Goal: Browse casually

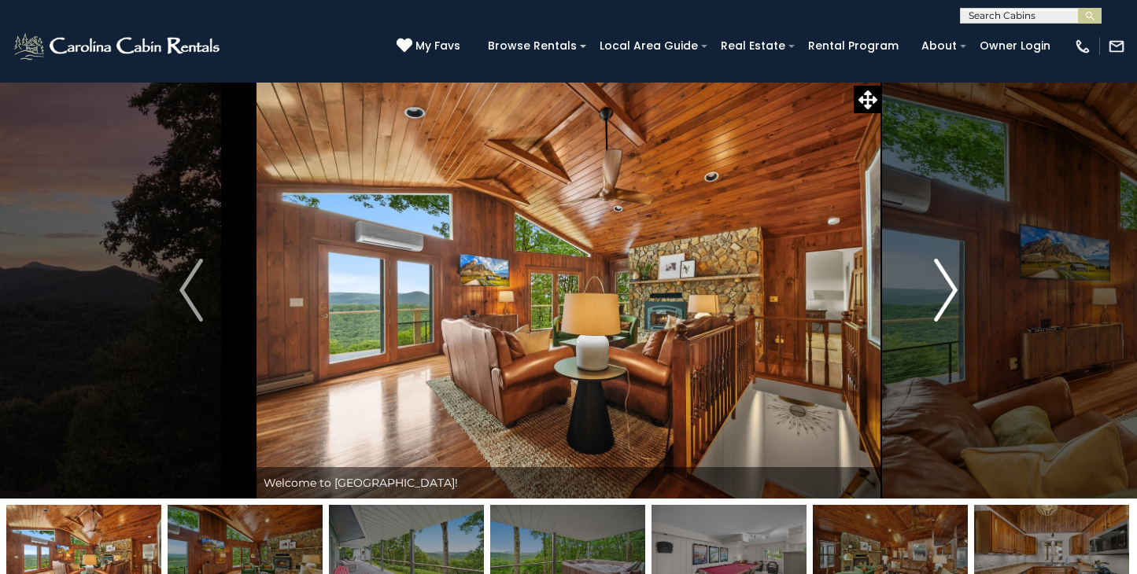
click at [961, 289] on button "Next" at bounding box center [945, 290] width 129 height 417
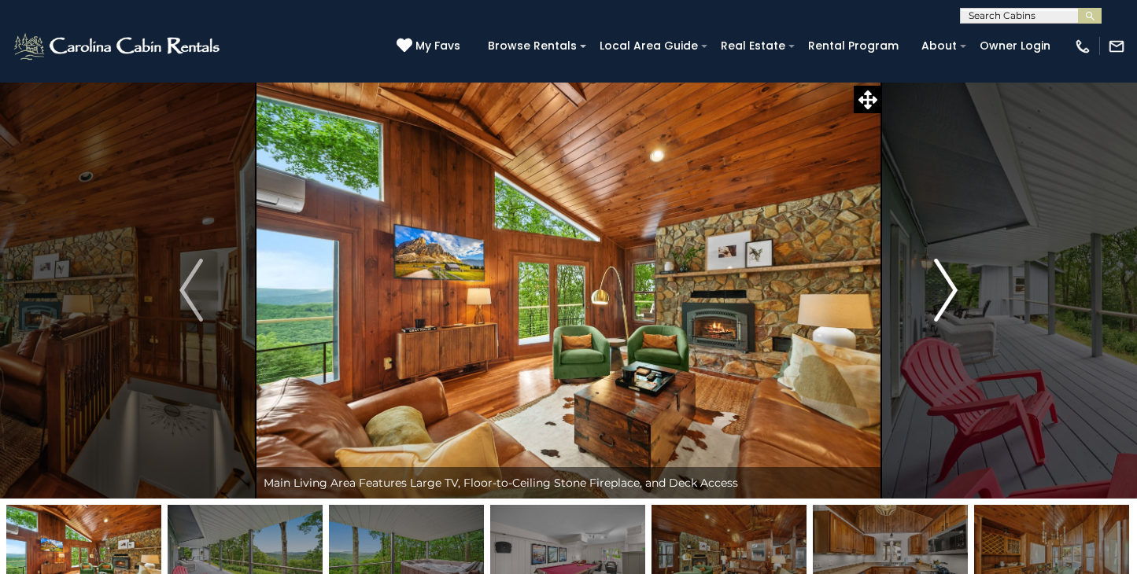
click at [961, 289] on button "Next" at bounding box center [945, 290] width 129 height 417
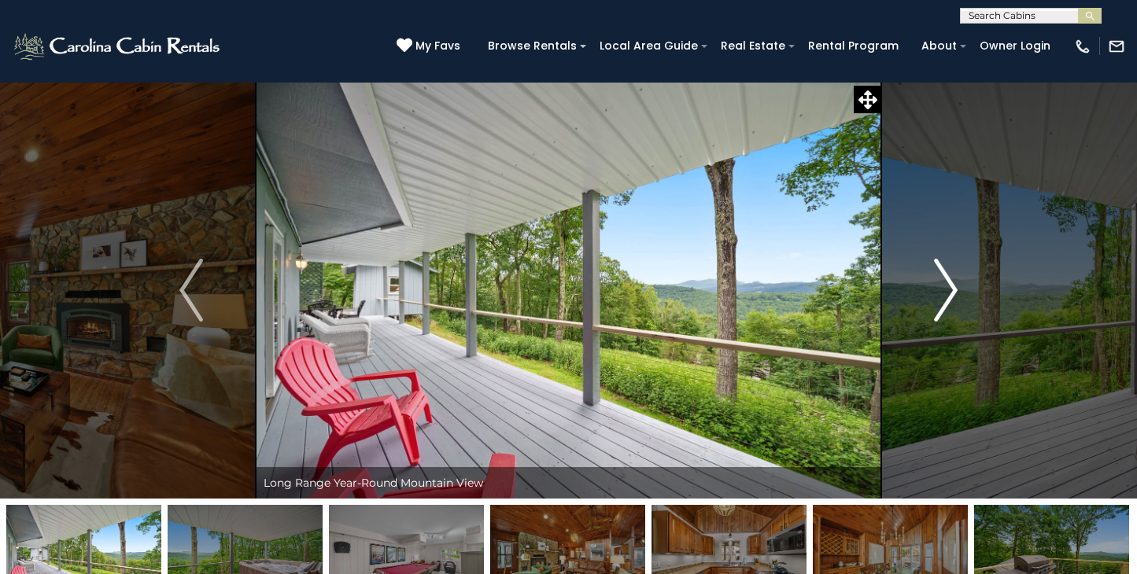
click at [961, 289] on button "Next" at bounding box center [945, 290] width 129 height 417
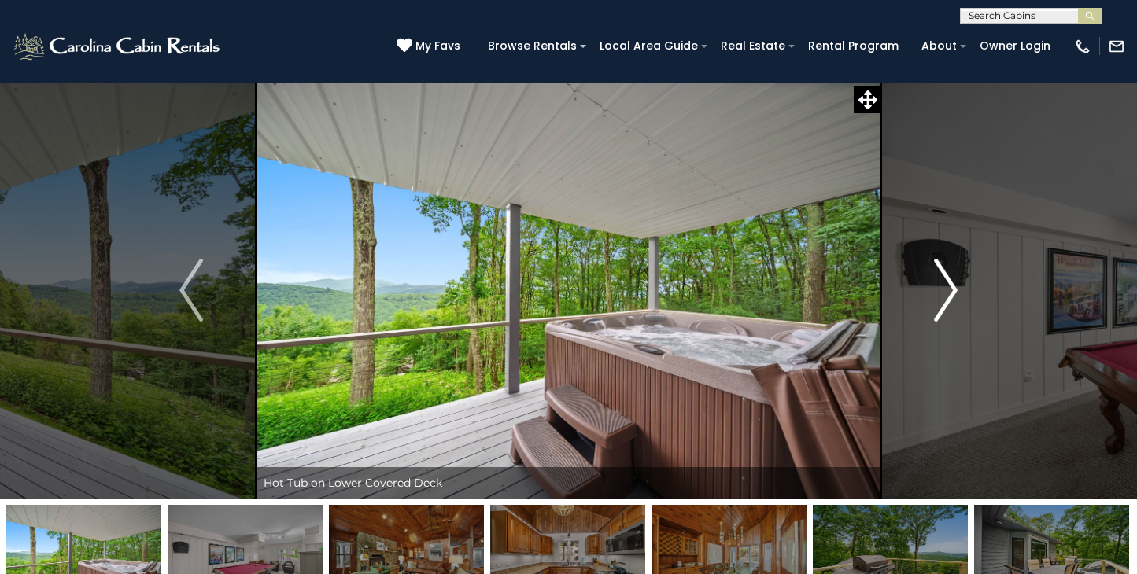
click at [961, 289] on button "Next" at bounding box center [945, 290] width 129 height 417
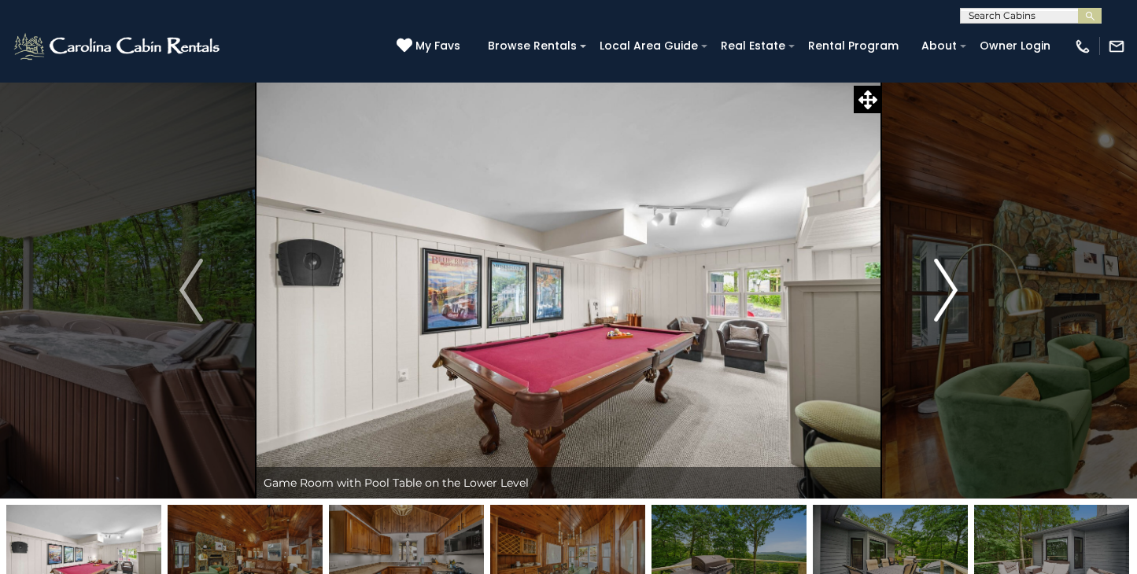
click at [961, 289] on button "Next" at bounding box center [945, 290] width 129 height 417
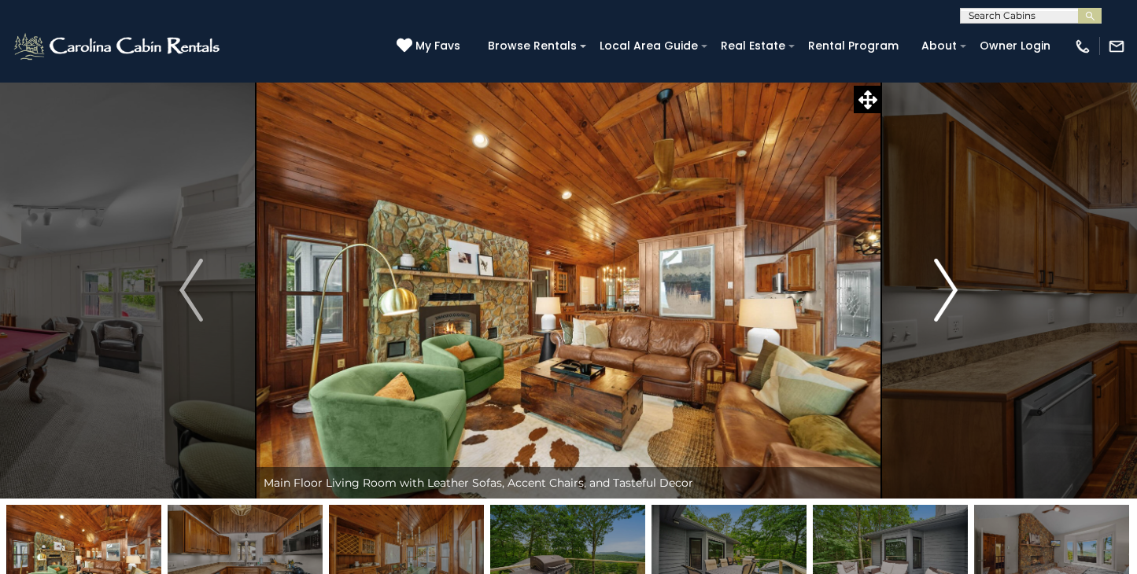
click at [961, 289] on button "Next" at bounding box center [945, 290] width 129 height 417
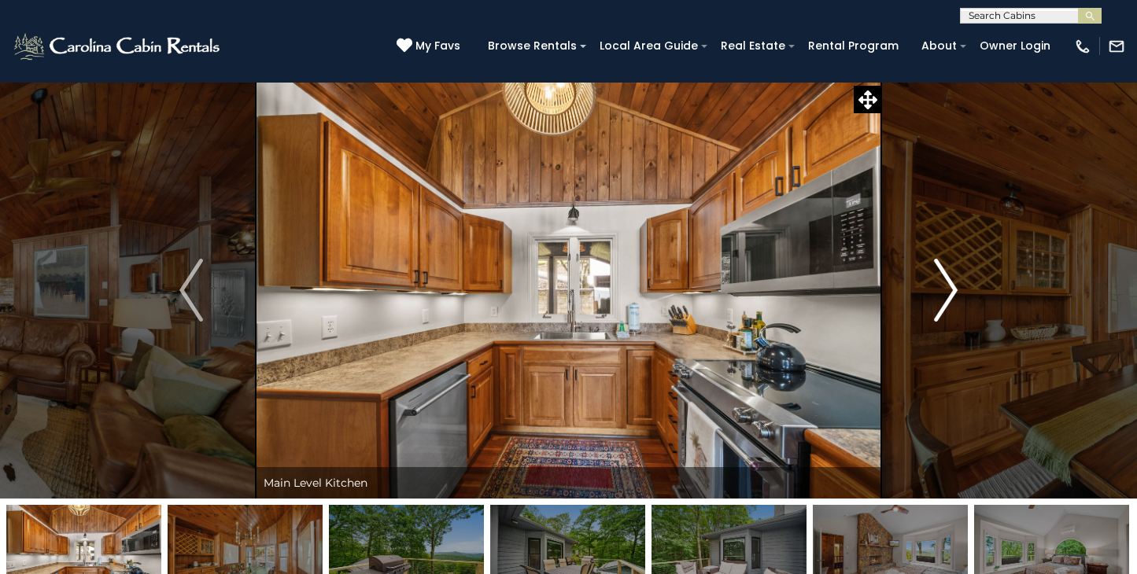
click at [961, 289] on button "Next" at bounding box center [945, 290] width 129 height 417
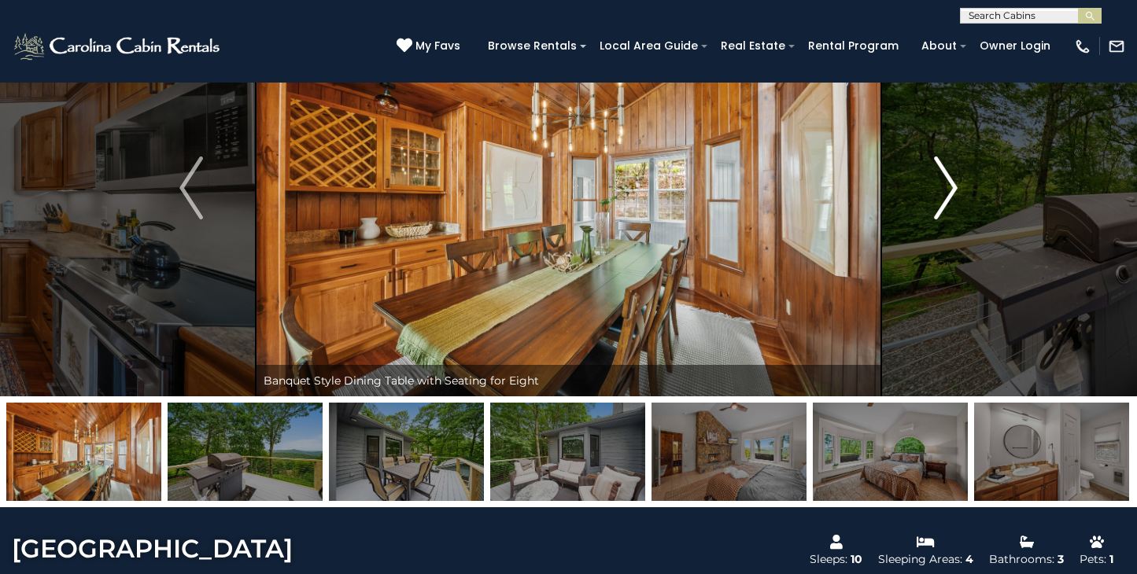
scroll to position [50, 0]
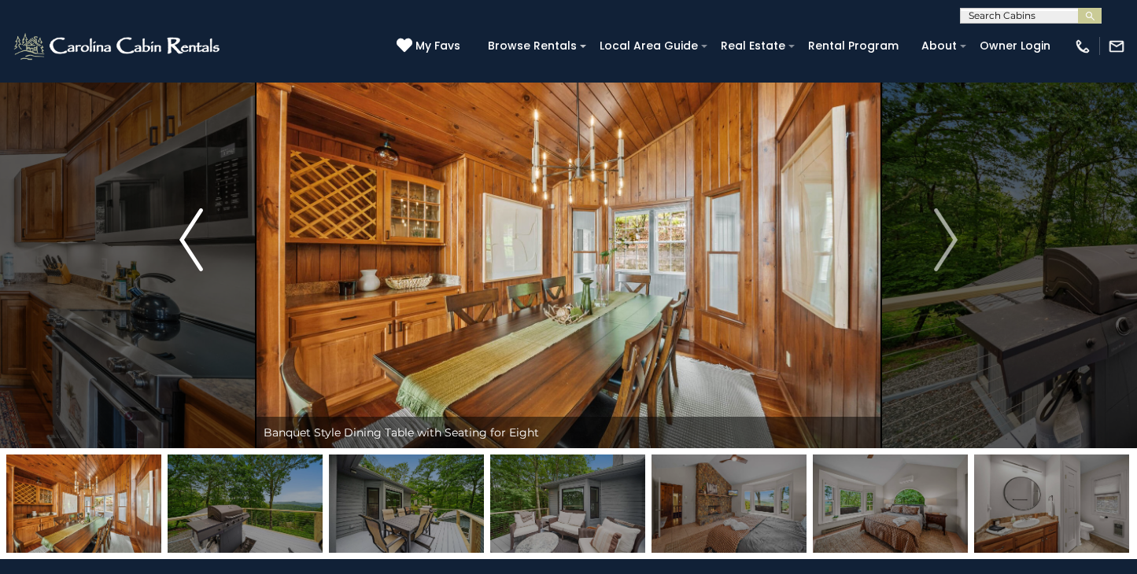
click at [186, 233] on img "Previous" at bounding box center [191, 239] width 24 height 63
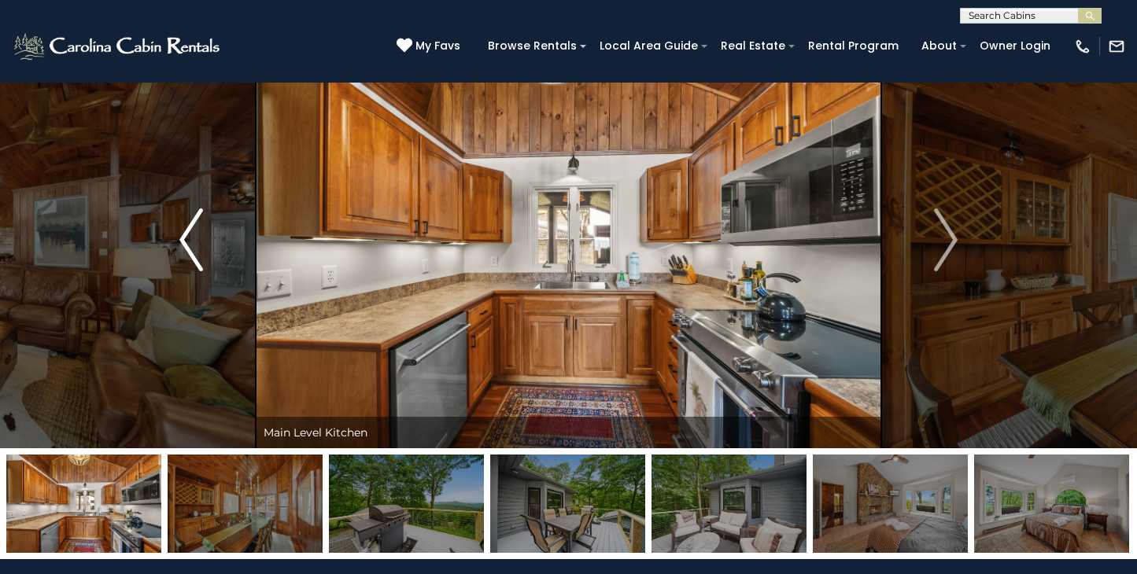
click at [186, 233] on img "Previous" at bounding box center [191, 239] width 24 height 63
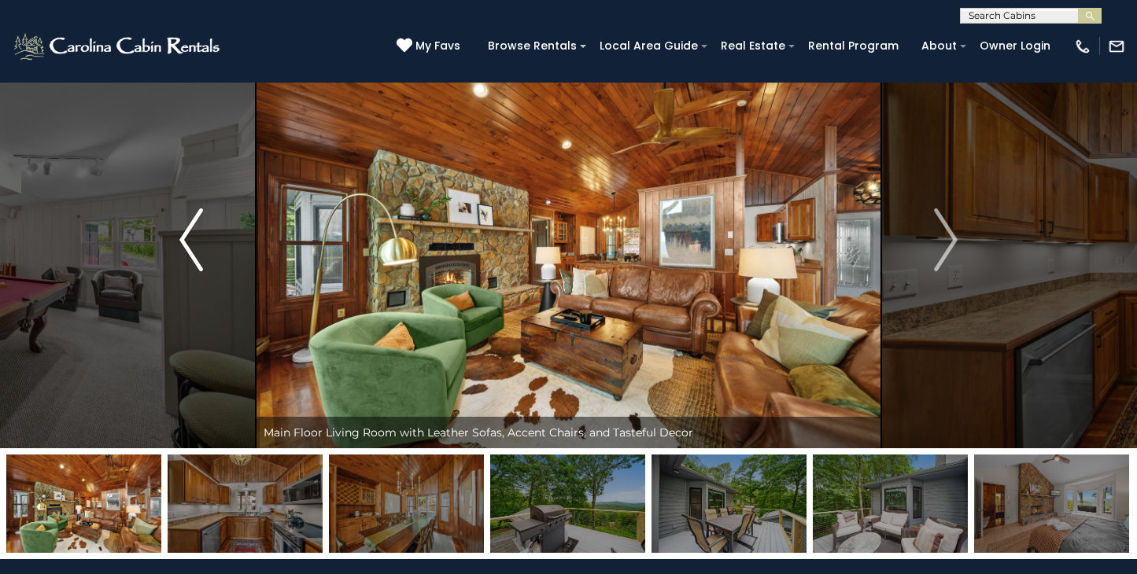
click at [186, 233] on img "Previous" at bounding box center [191, 239] width 24 height 63
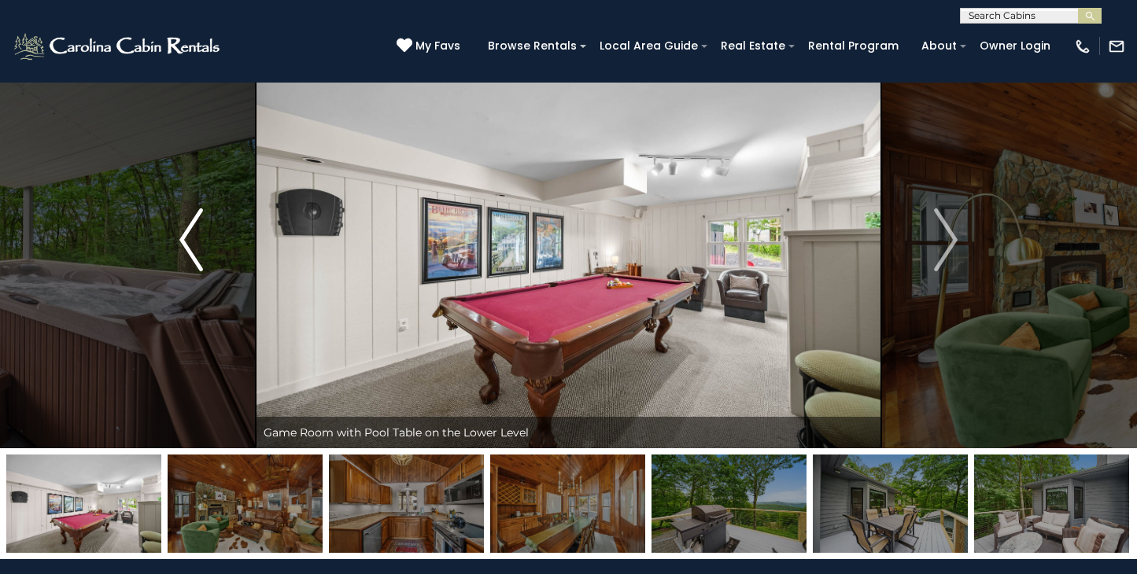
click at [186, 233] on img "Previous" at bounding box center [191, 239] width 24 height 63
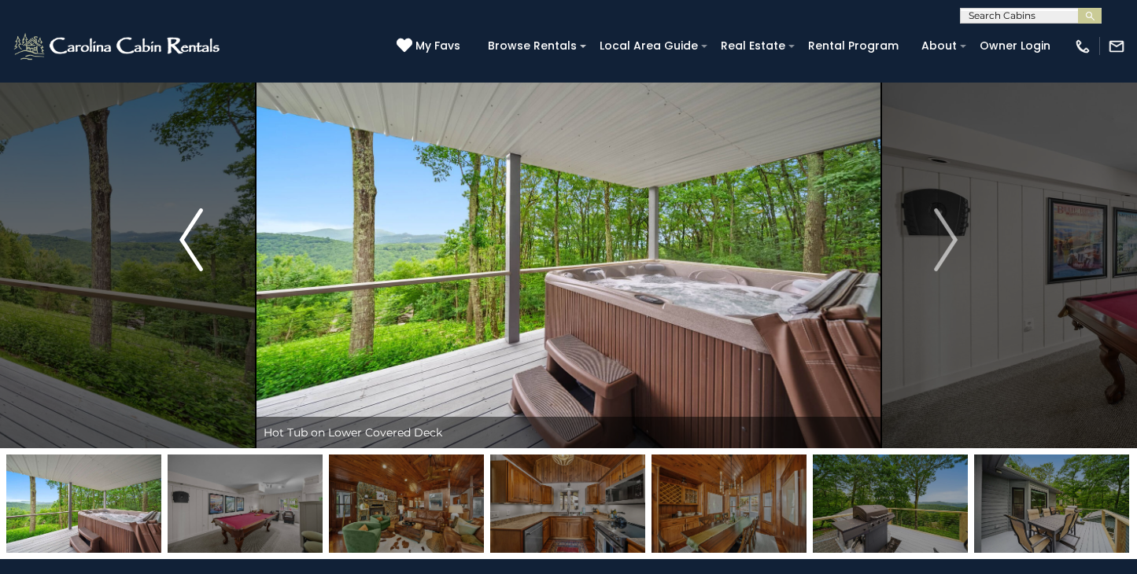
click at [186, 233] on img "Previous" at bounding box center [191, 239] width 24 height 63
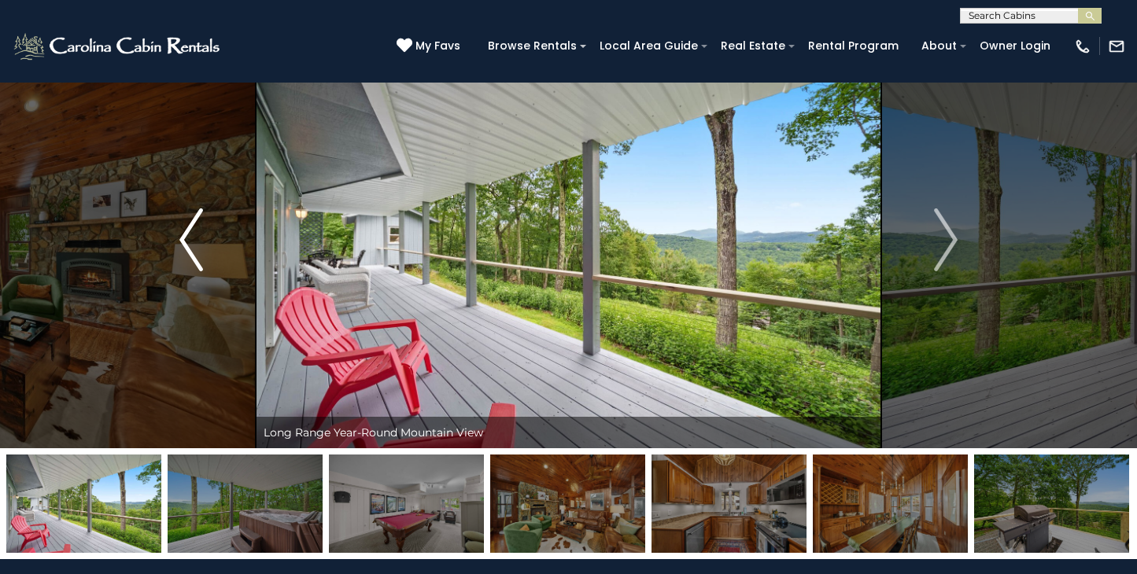
click at [186, 233] on img "Previous" at bounding box center [191, 239] width 24 height 63
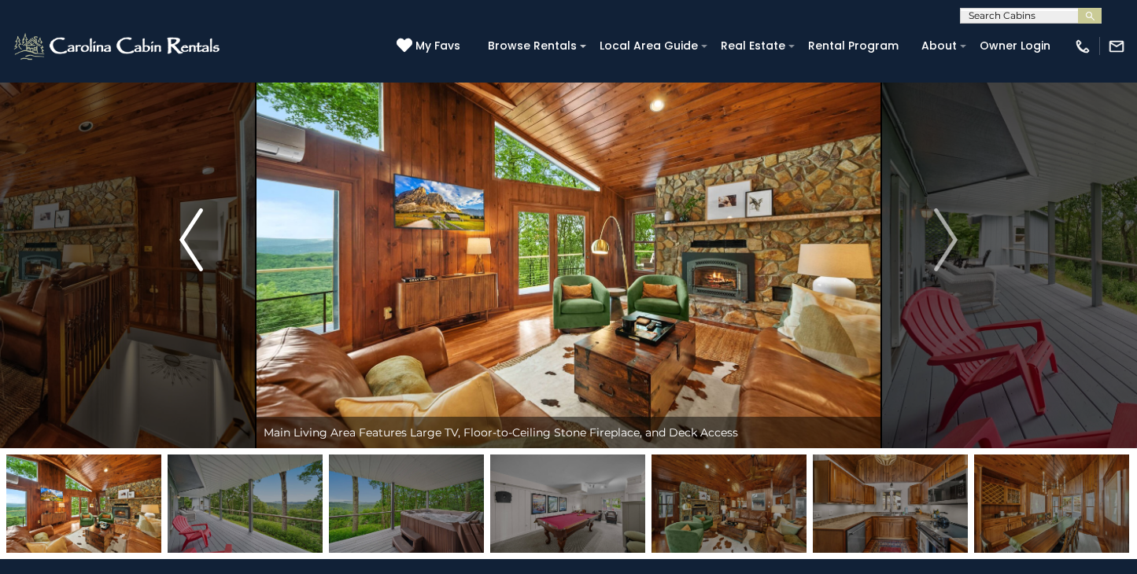
click at [186, 233] on img "Previous" at bounding box center [191, 239] width 24 height 63
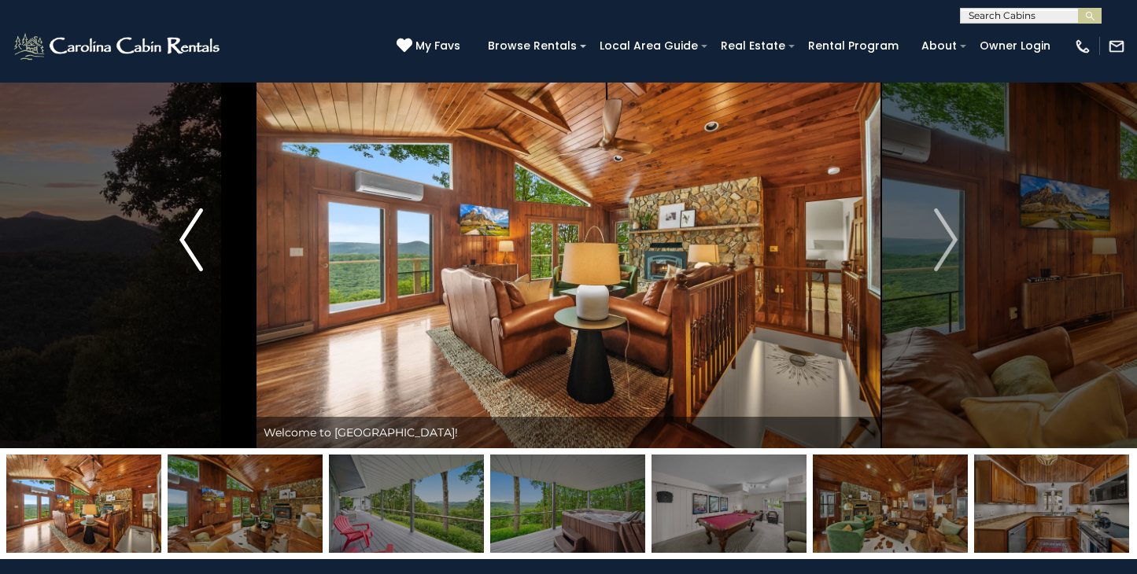
click at [186, 233] on img "Previous" at bounding box center [191, 239] width 24 height 63
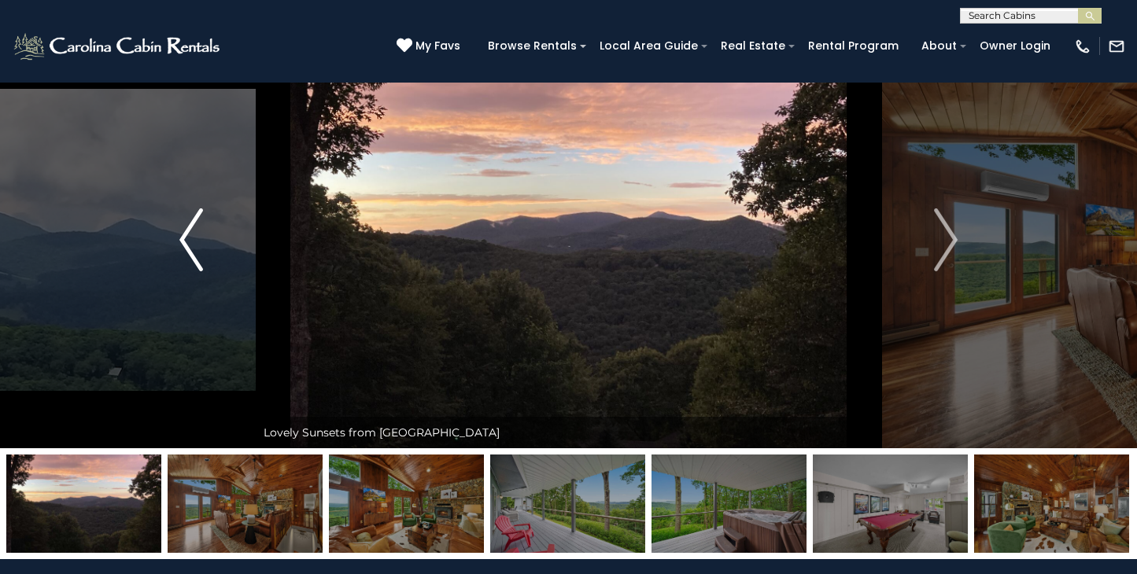
click at [186, 233] on img "Previous" at bounding box center [191, 239] width 24 height 63
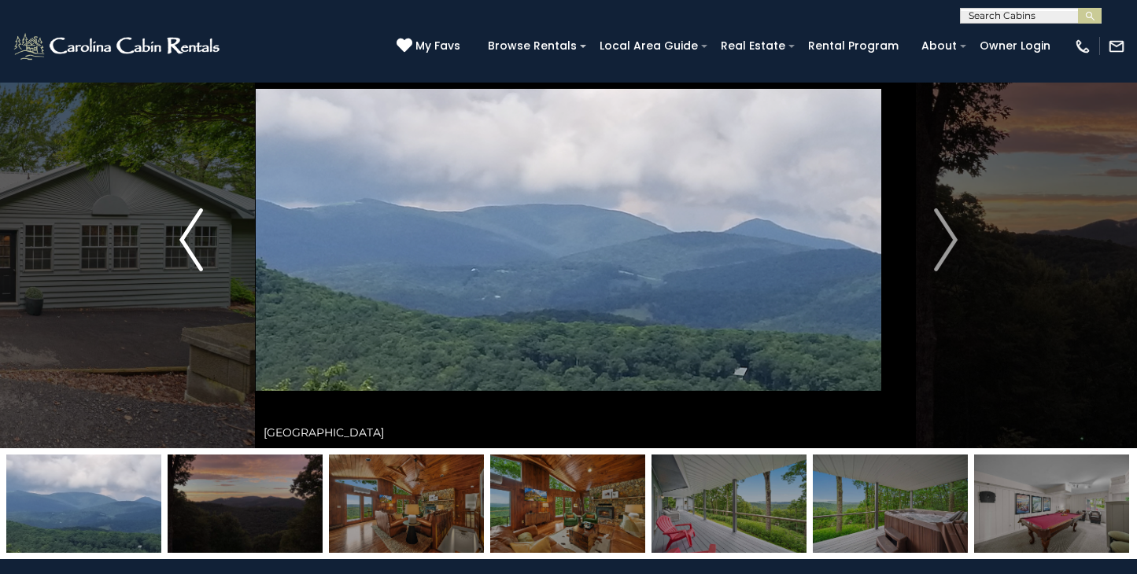
click at [186, 233] on img "Previous" at bounding box center [191, 239] width 24 height 63
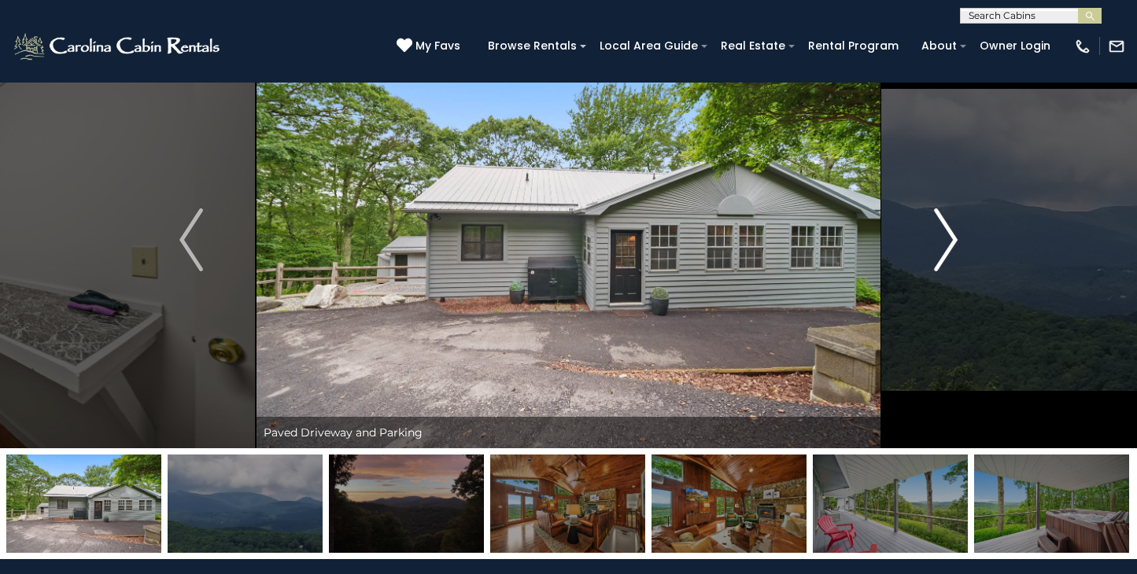
click at [953, 233] on img "Next" at bounding box center [946, 239] width 24 height 63
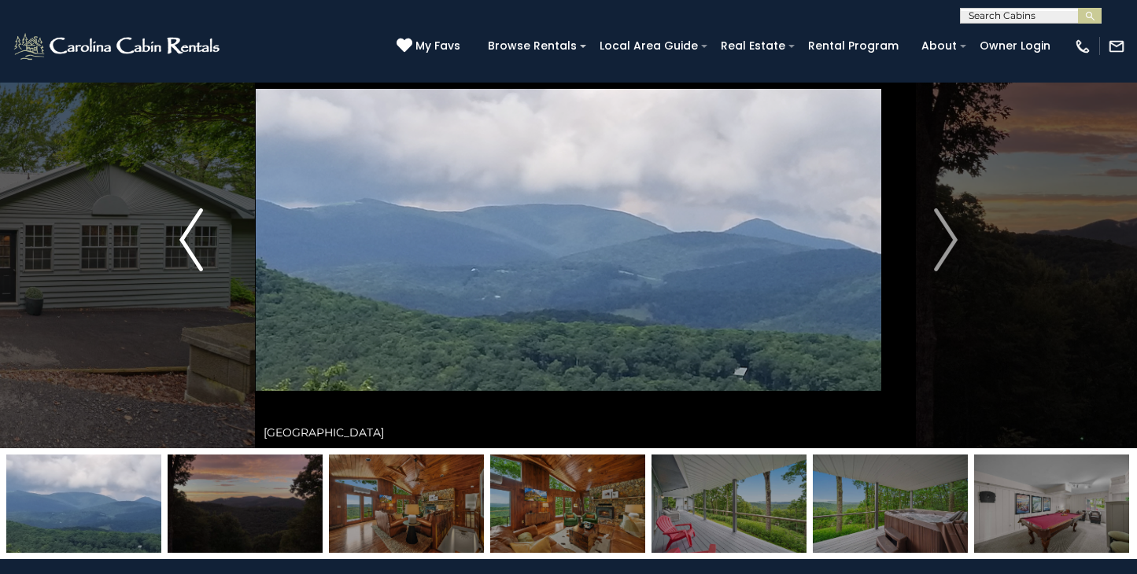
click at [184, 231] on img "Previous" at bounding box center [191, 239] width 24 height 63
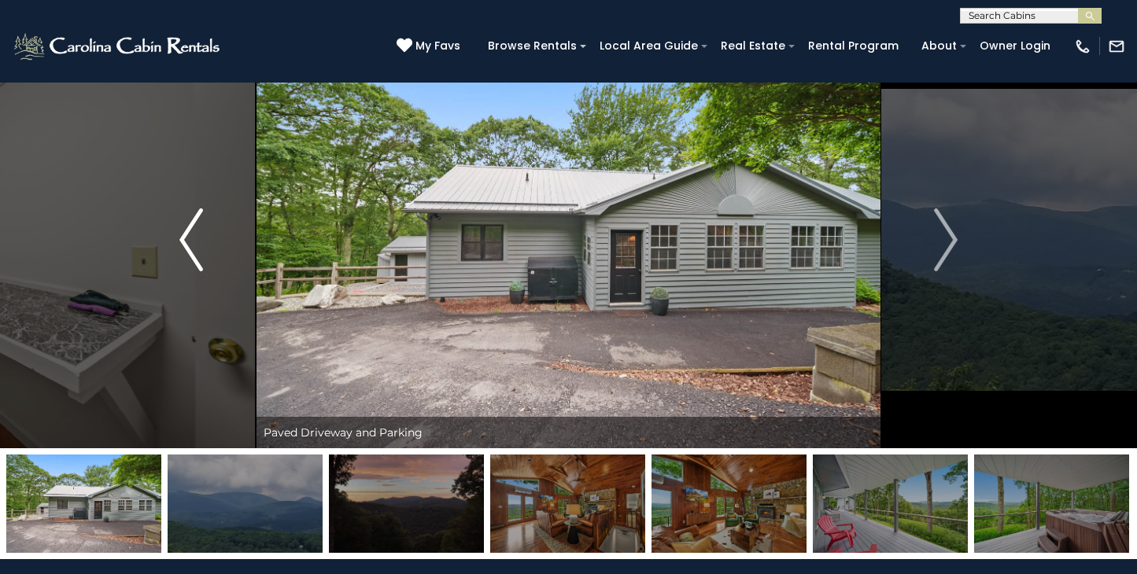
click at [184, 231] on img "Previous" at bounding box center [191, 239] width 24 height 63
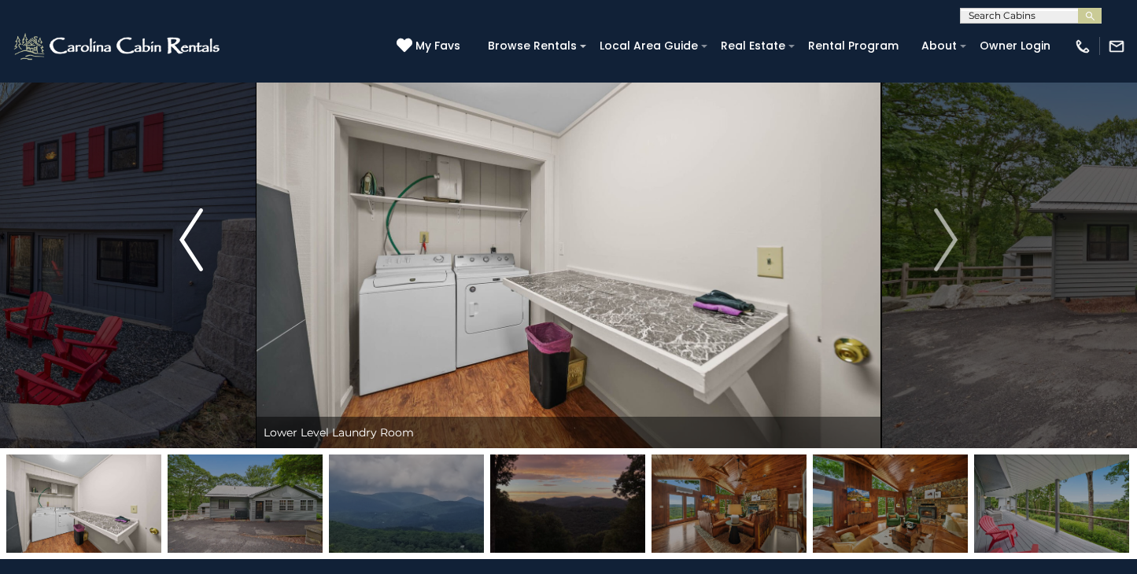
click at [184, 231] on img "Previous" at bounding box center [191, 239] width 24 height 63
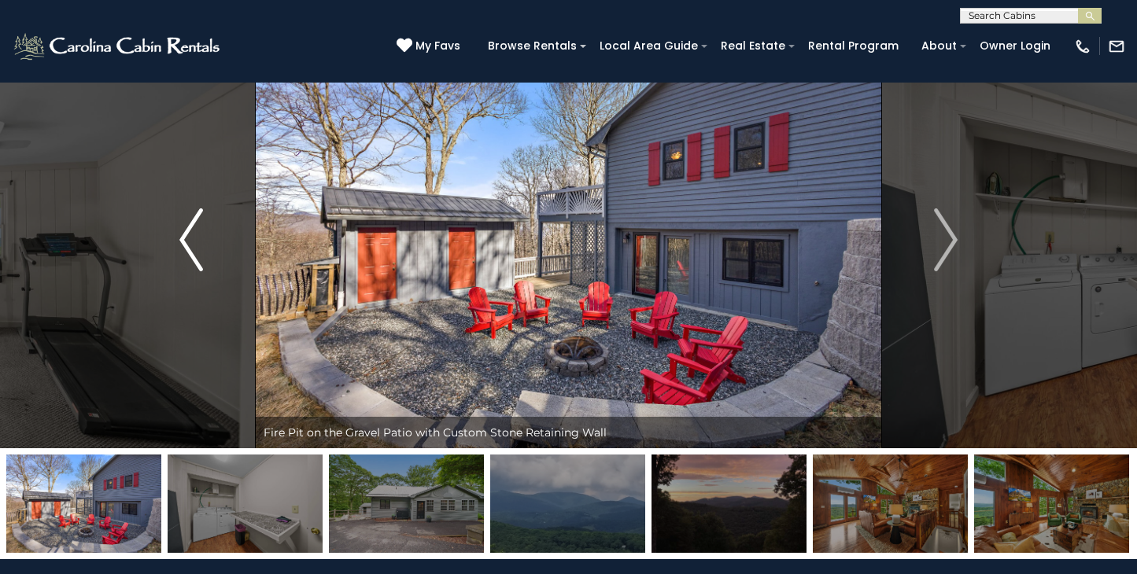
click at [184, 231] on img "Previous" at bounding box center [191, 239] width 24 height 63
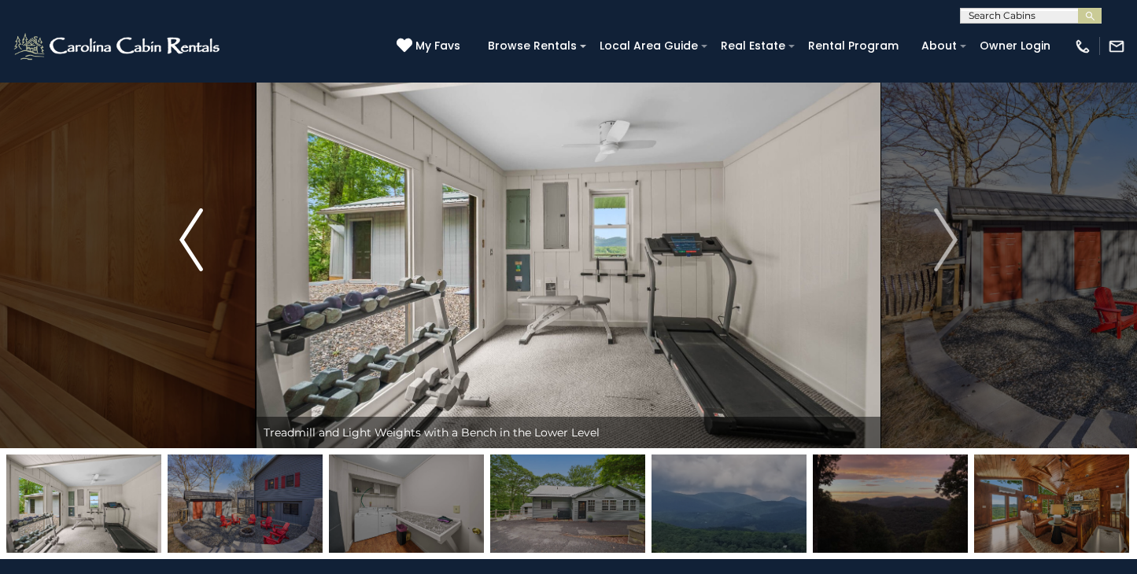
click at [184, 231] on img "Previous" at bounding box center [191, 239] width 24 height 63
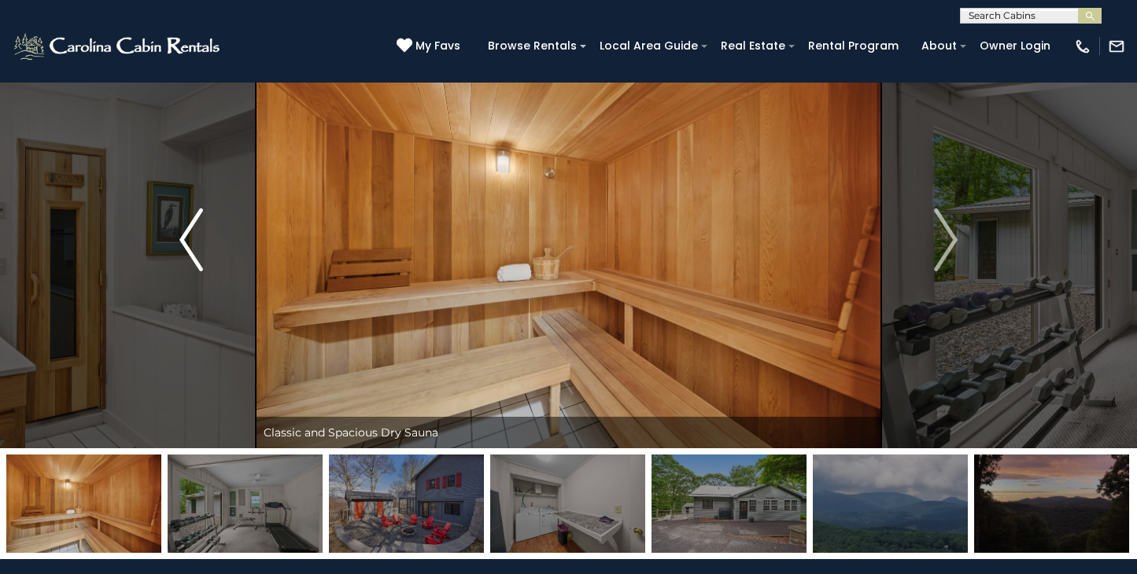
click at [184, 231] on img "Previous" at bounding box center [191, 239] width 24 height 63
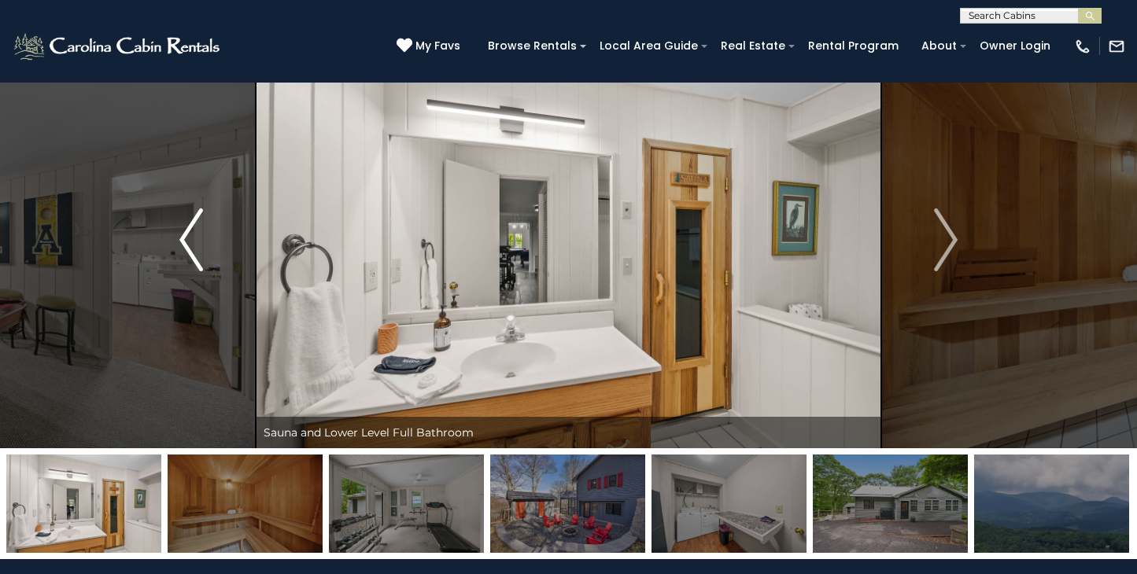
click at [184, 231] on img "Previous" at bounding box center [191, 239] width 24 height 63
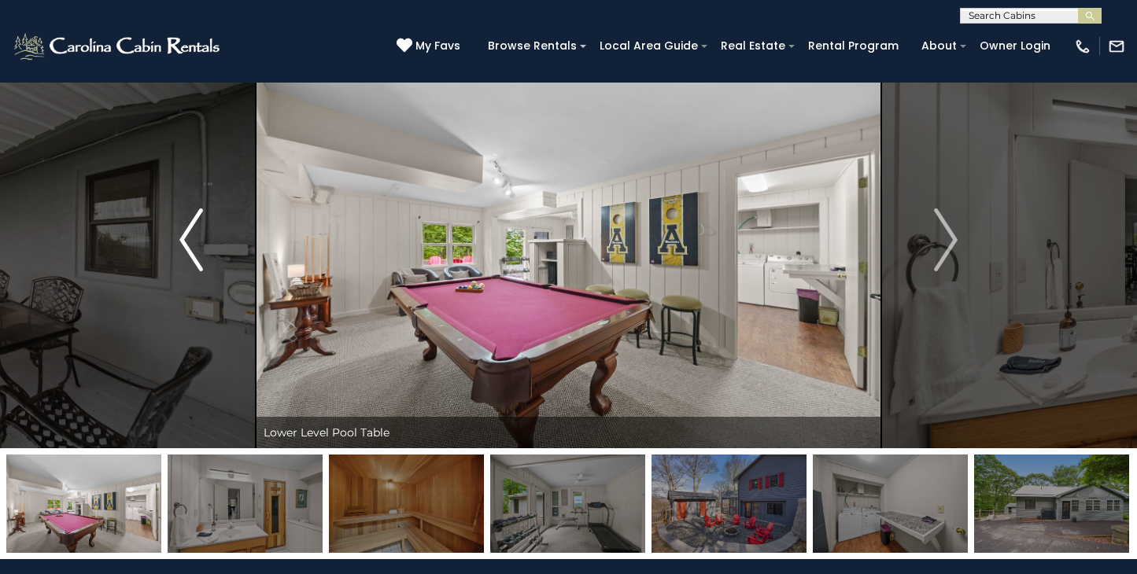
click at [184, 231] on img "Previous" at bounding box center [191, 239] width 24 height 63
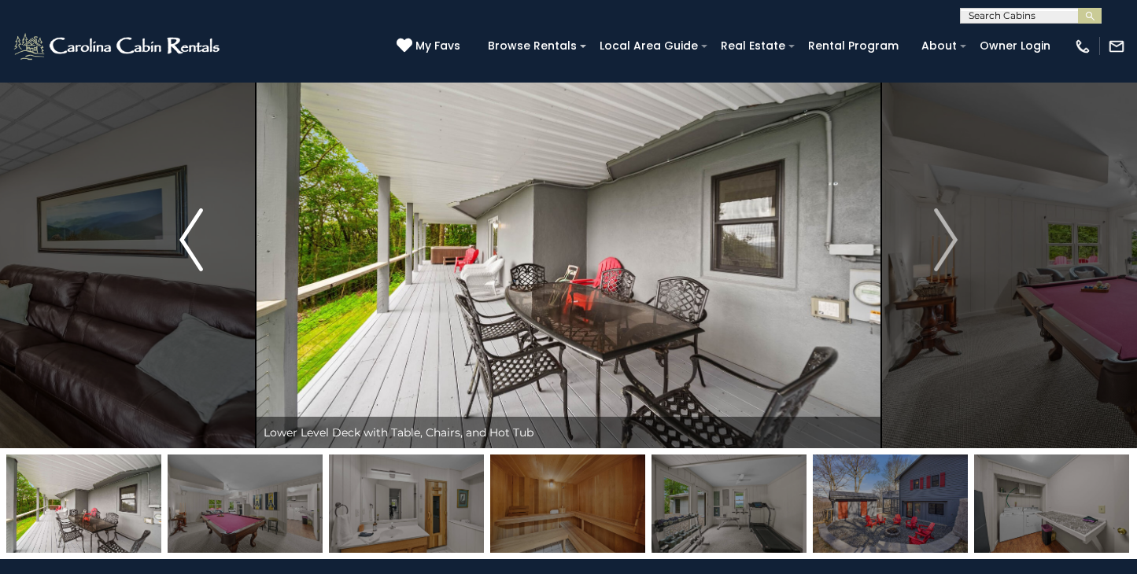
click at [184, 231] on img "Previous" at bounding box center [191, 239] width 24 height 63
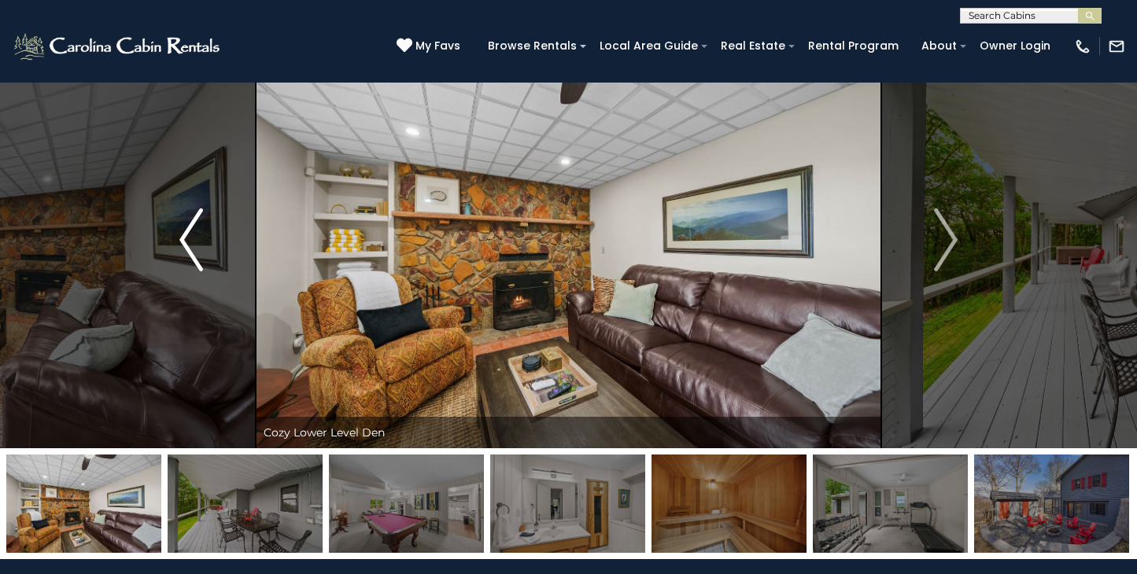
click at [184, 231] on img "Previous" at bounding box center [191, 239] width 24 height 63
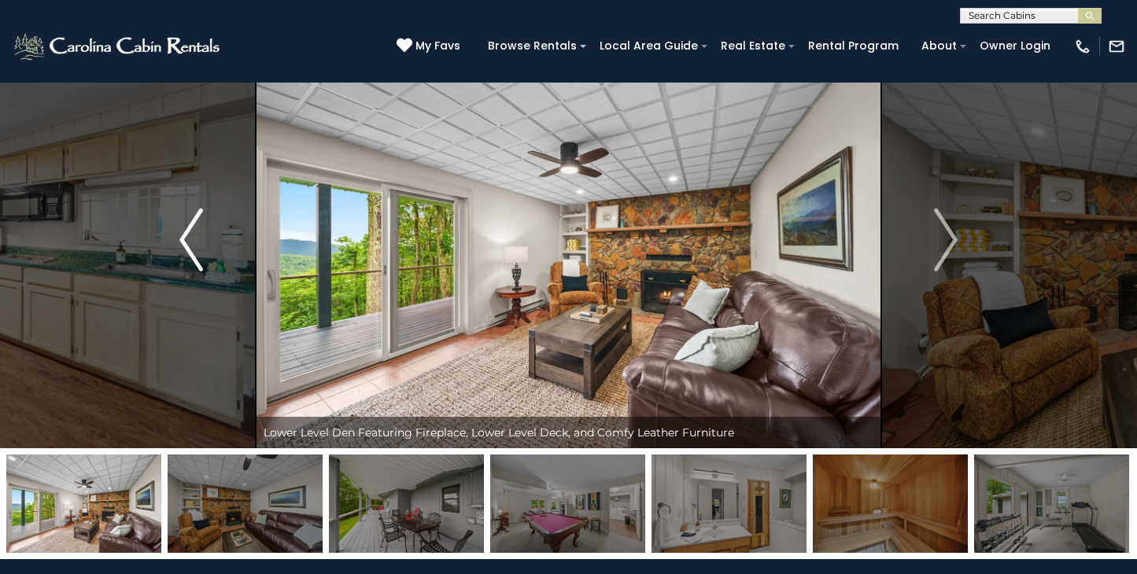
click at [184, 231] on img "Previous" at bounding box center [191, 239] width 24 height 63
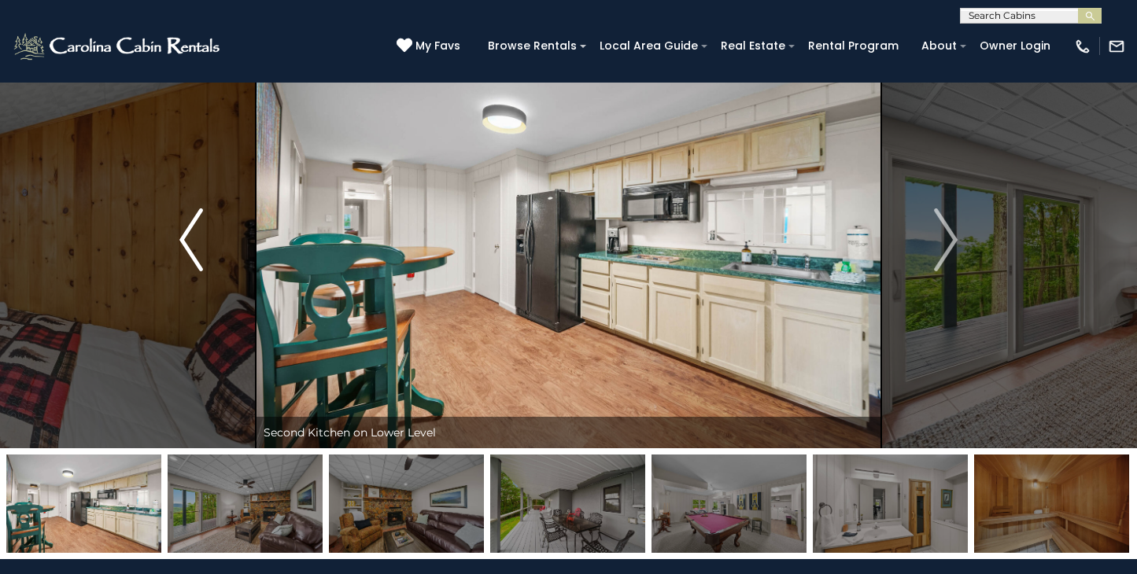
click at [184, 231] on img "Previous" at bounding box center [191, 239] width 24 height 63
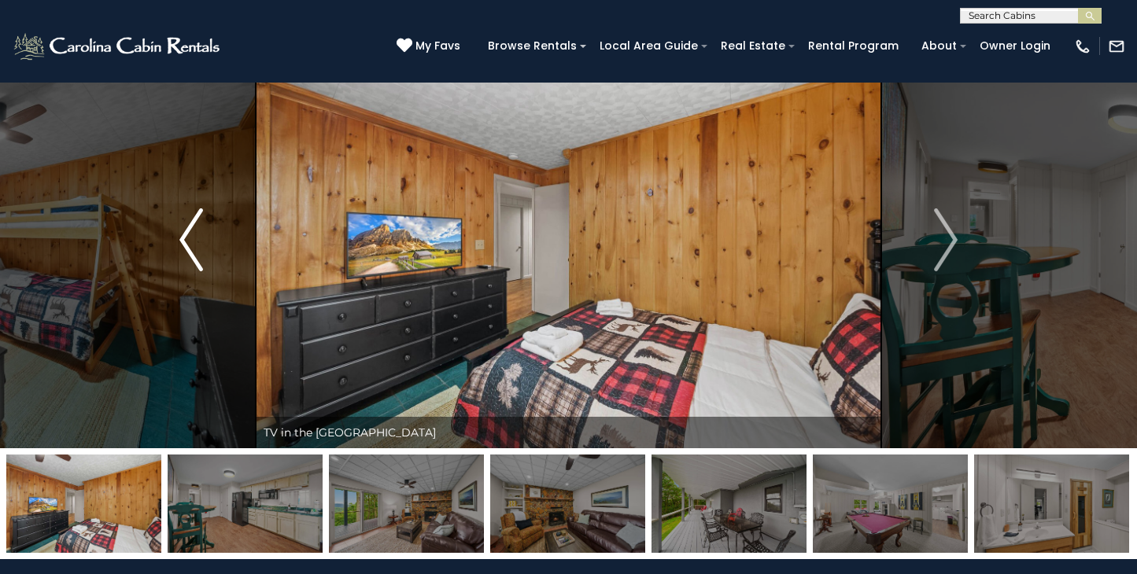
click at [184, 231] on img "Previous" at bounding box center [191, 239] width 24 height 63
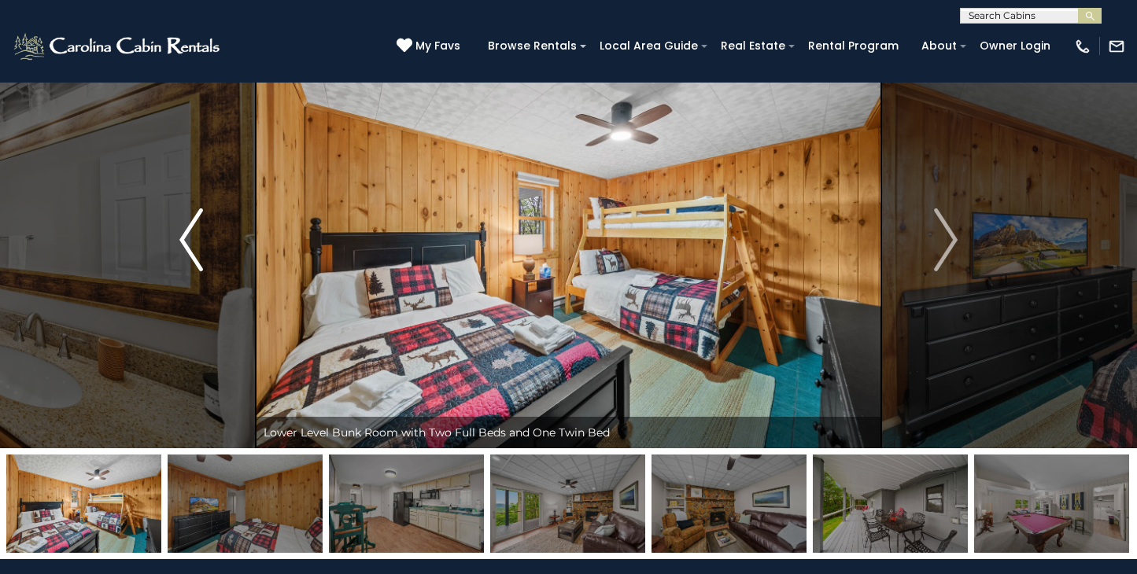
click at [184, 231] on img "Previous" at bounding box center [191, 239] width 24 height 63
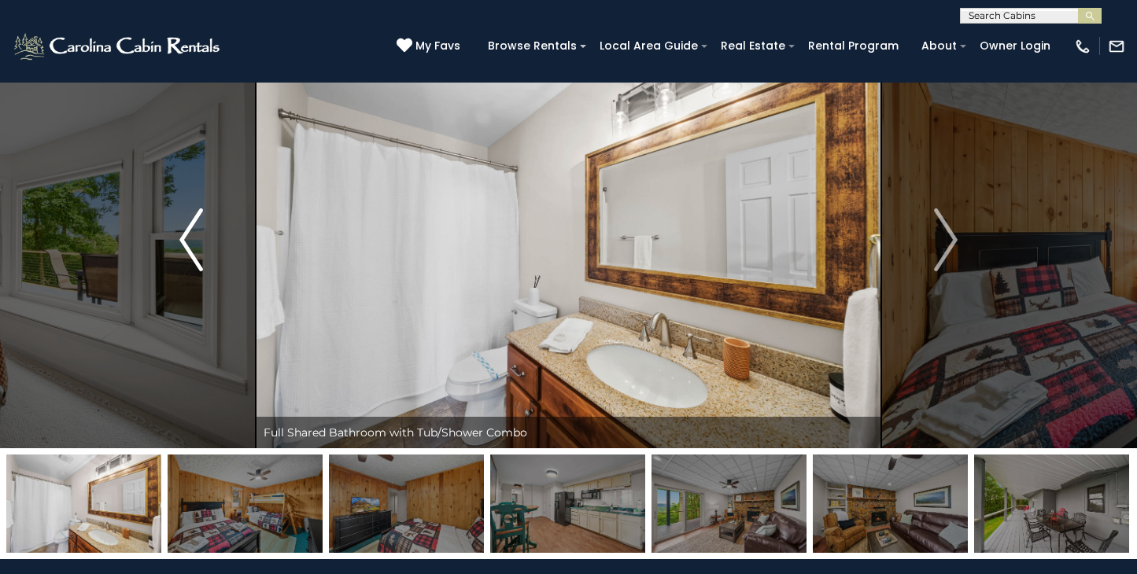
click at [184, 231] on img "Previous" at bounding box center [191, 239] width 24 height 63
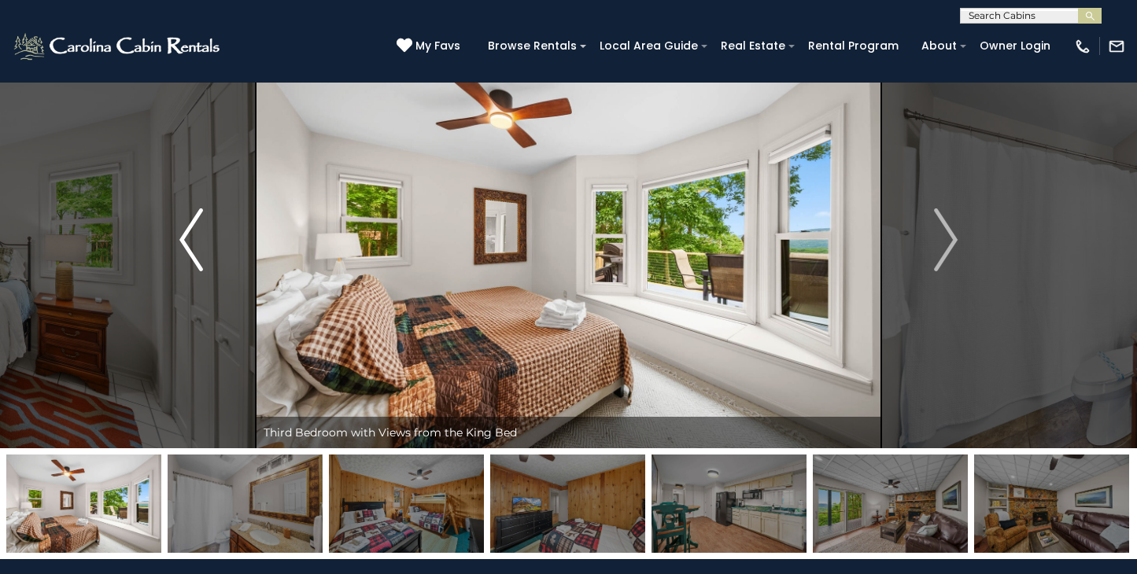
click at [184, 231] on img "Previous" at bounding box center [191, 239] width 24 height 63
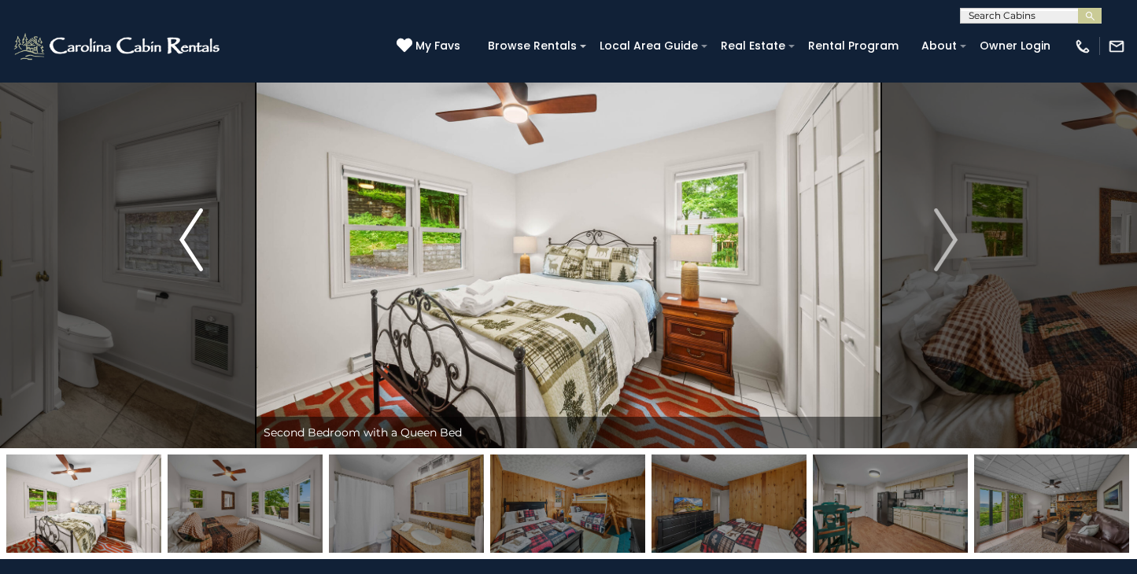
click at [184, 231] on img "Previous" at bounding box center [191, 239] width 24 height 63
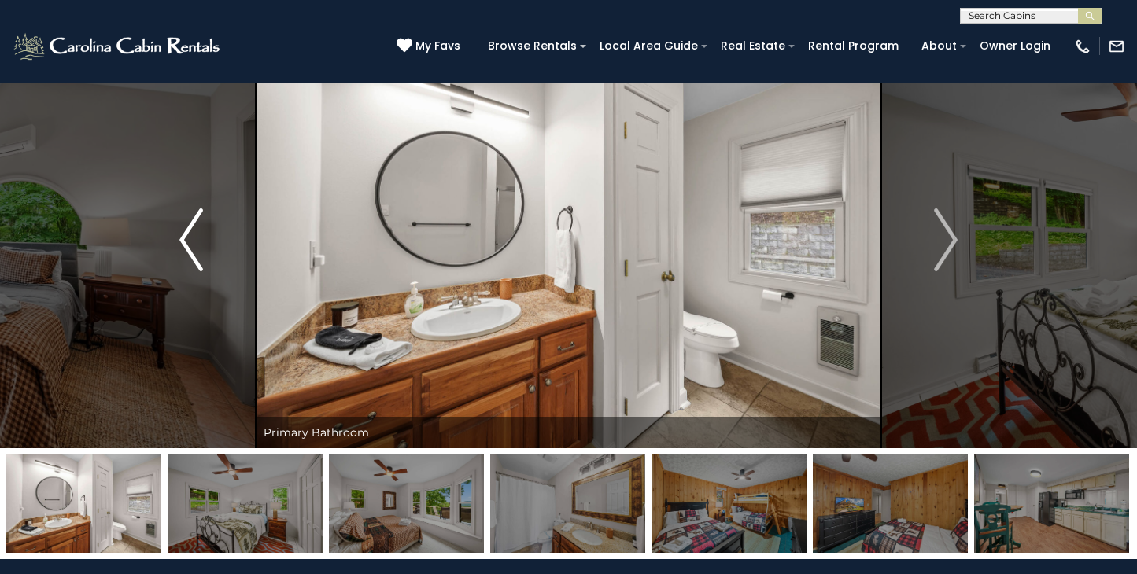
click at [184, 231] on img "Previous" at bounding box center [191, 239] width 24 height 63
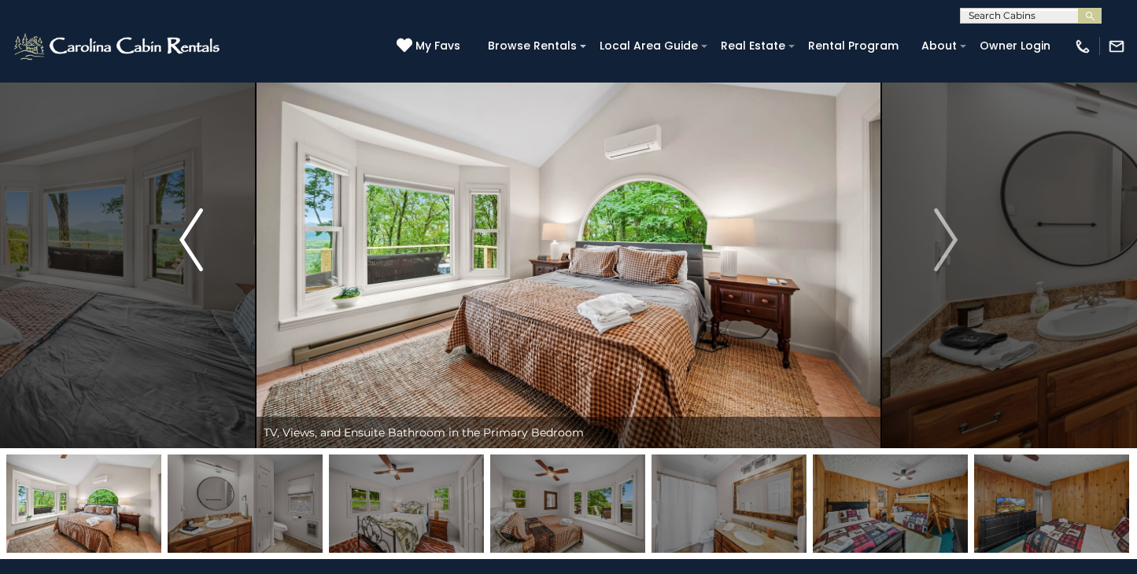
click at [184, 231] on img "Previous" at bounding box center [191, 239] width 24 height 63
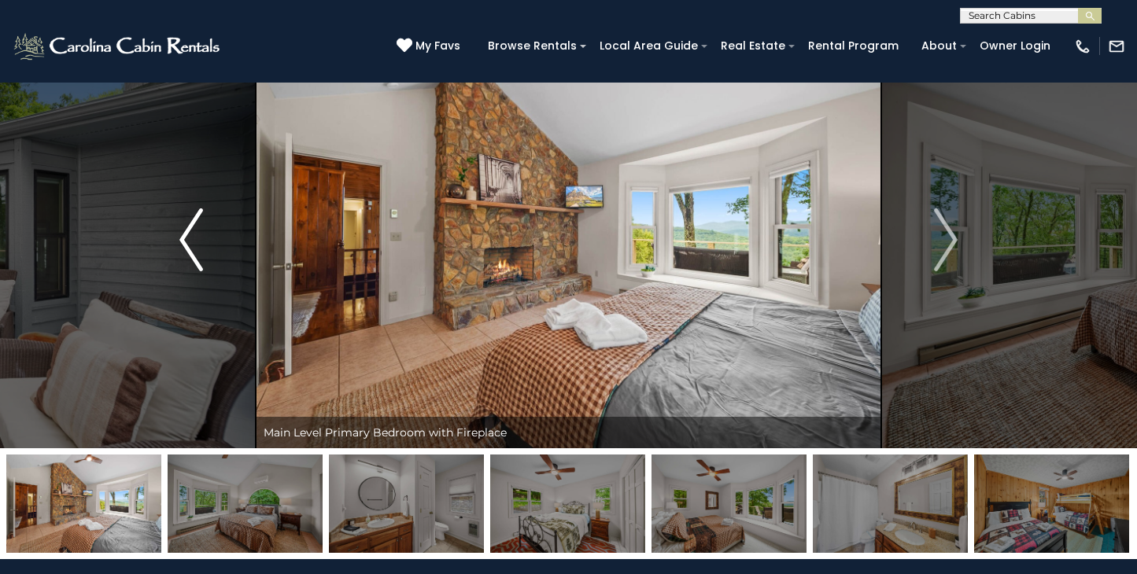
click at [184, 231] on img "Previous" at bounding box center [191, 239] width 24 height 63
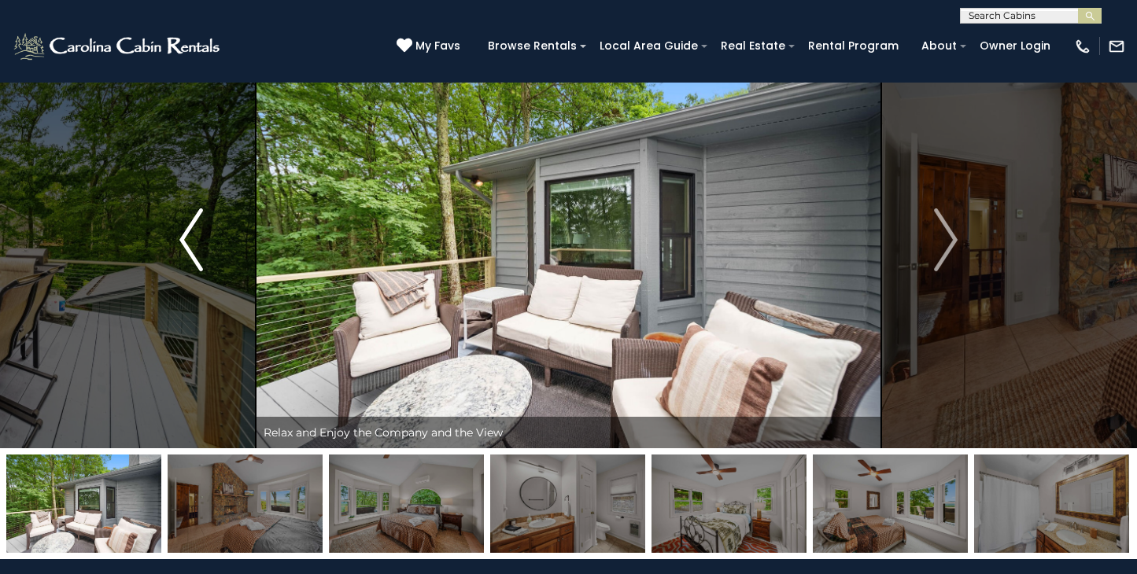
click at [184, 231] on img "Previous" at bounding box center [191, 239] width 24 height 63
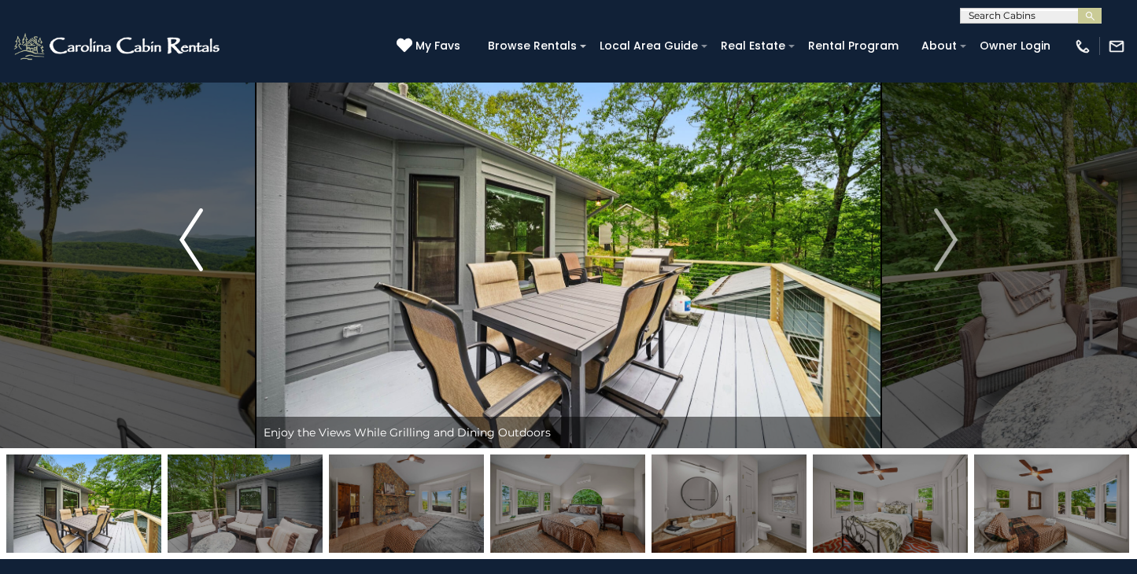
click at [184, 231] on img "Previous" at bounding box center [191, 239] width 24 height 63
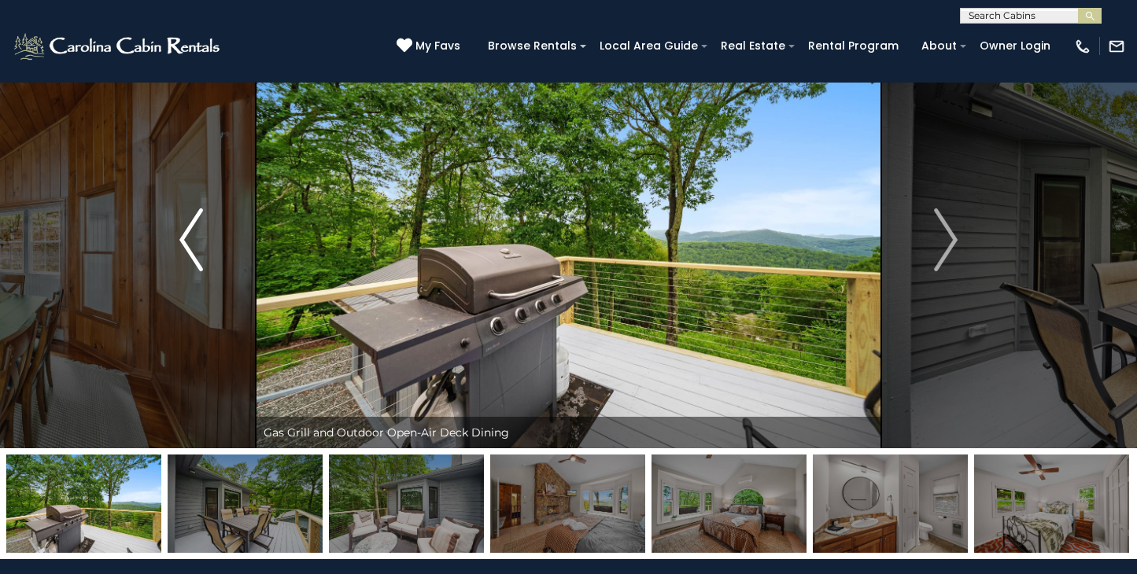
click at [184, 231] on img "Previous" at bounding box center [191, 239] width 24 height 63
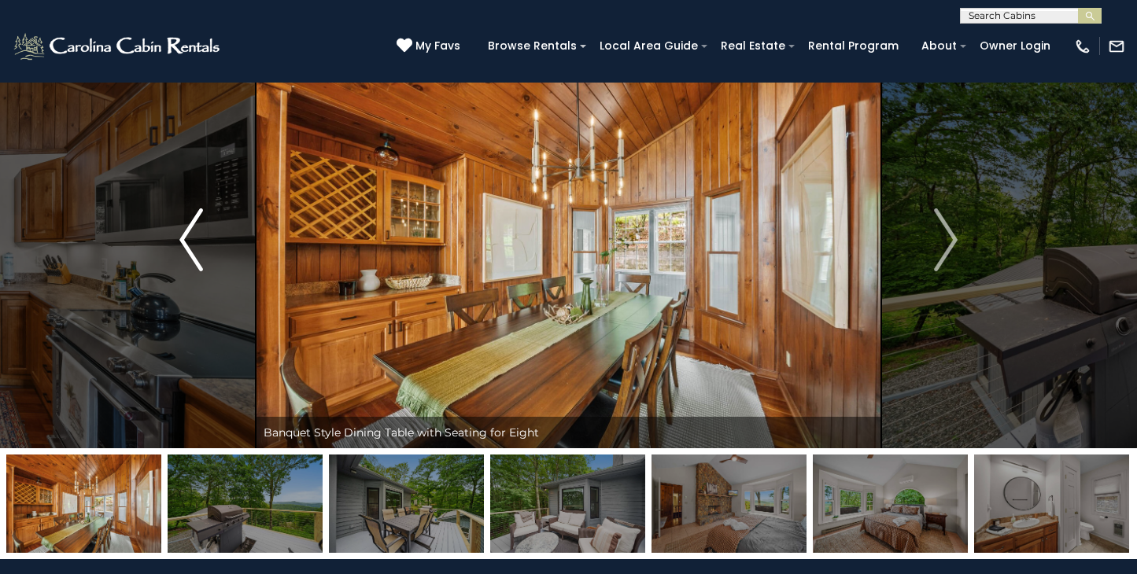
click at [184, 231] on img "Previous" at bounding box center [191, 239] width 24 height 63
